Goal: Find specific page/section: Find specific page/section

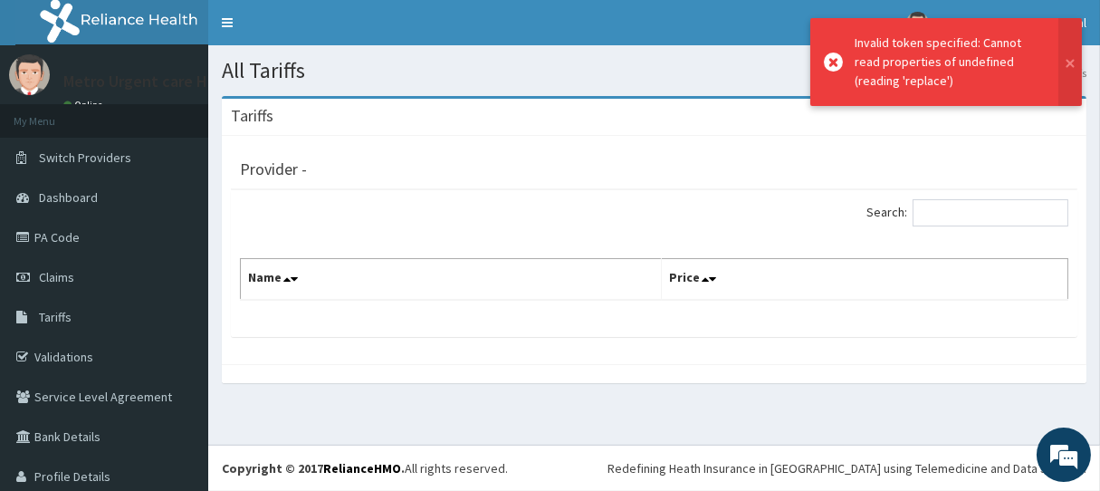
click at [438, 237] on div "Search: Name Price" at bounding box center [654, 249] width 828 height 101
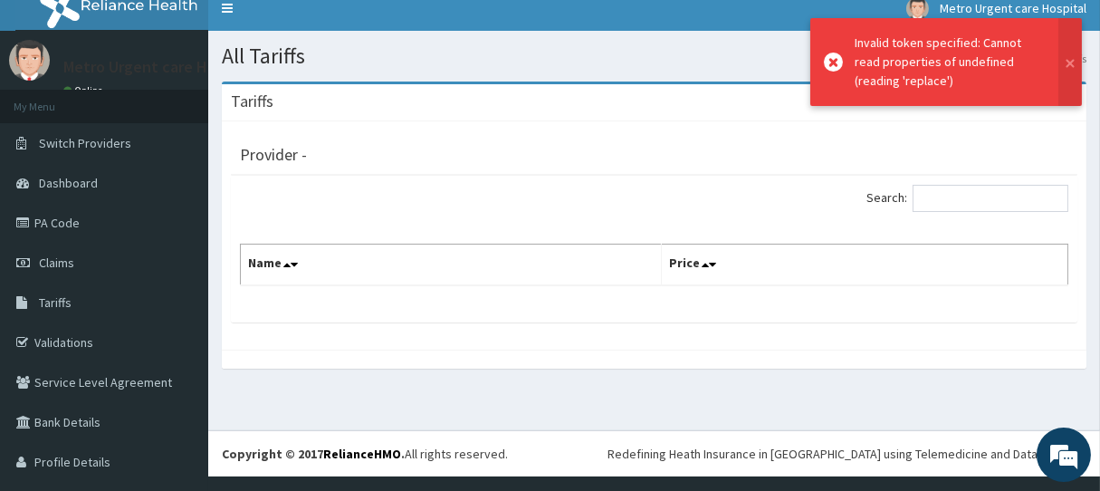
scroll to position [27, 0]
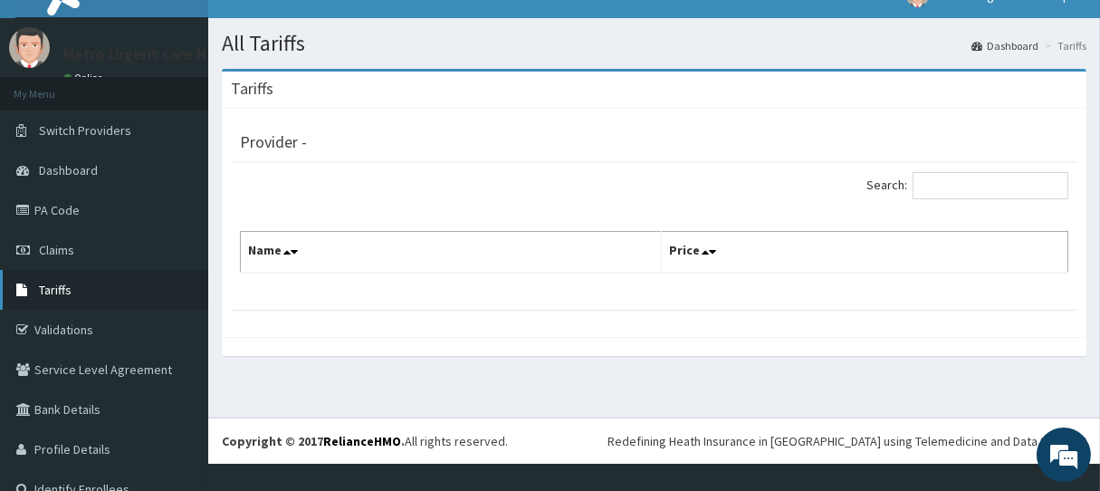
click at [54, 295] on span "Tariffs" at bounding box center [55, 290] width 33 height 16
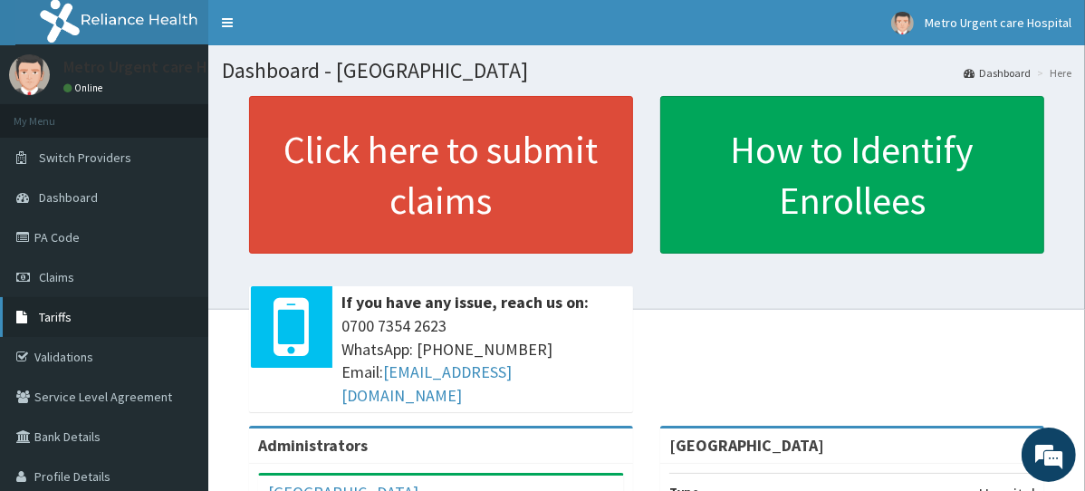
click at [53, 319] on span "Tariffs" at bounding box center [55, 317] width 33 height 16
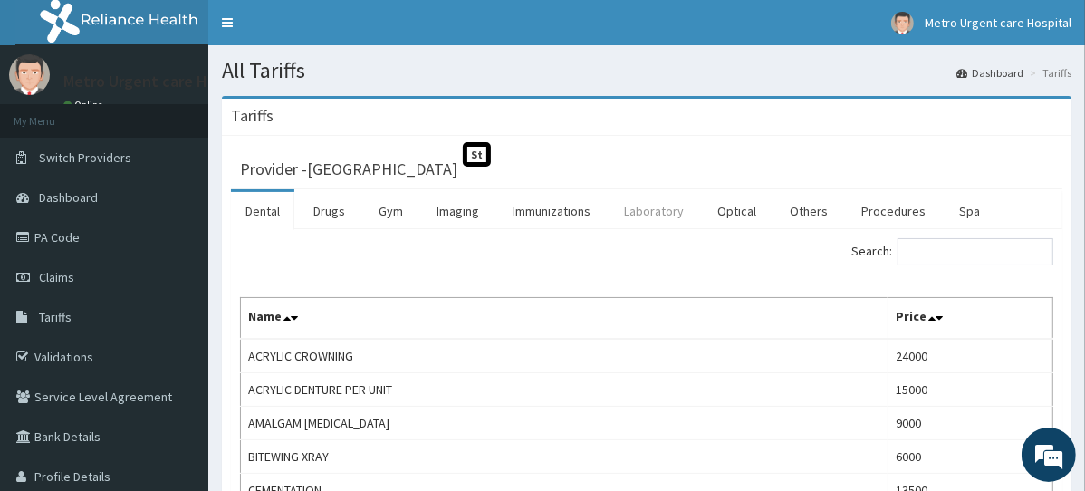
click at [664, 204] on link "Laboratory" at bounding box center [653, 211] width 89 height 38
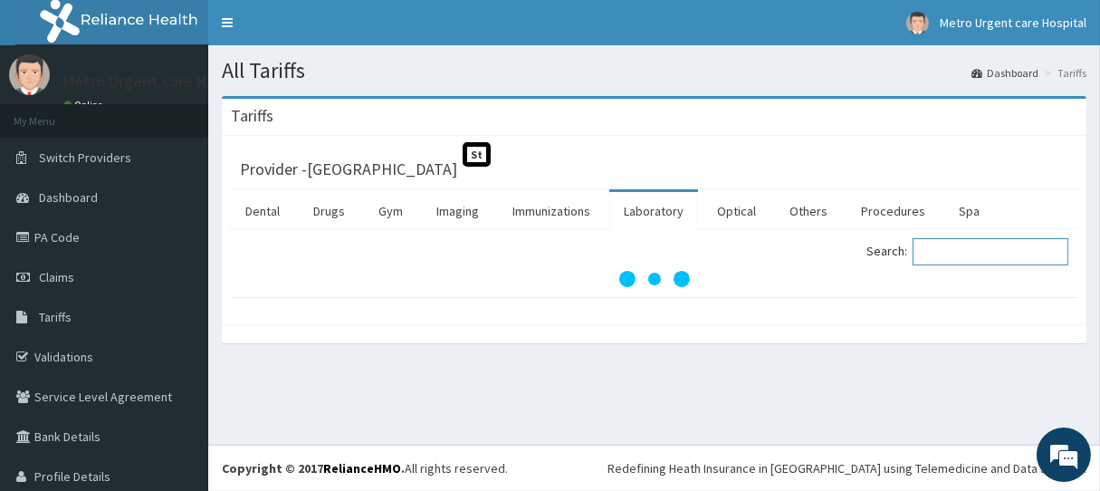
click at [957, 257] on input "Search:" at bounding box center [991, 251] width 156 height 27
